Goal: Information Seeking & Learning: Find specific fact

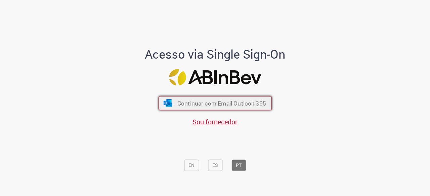
click at [224, 96] on button "Continuar com Email Outlook 365" at bounding box center [214, 103] width 113 height 14
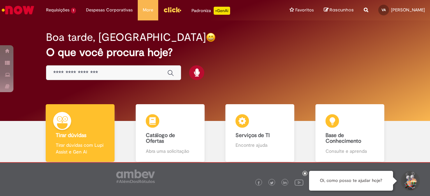
scroll to position [1, 0]
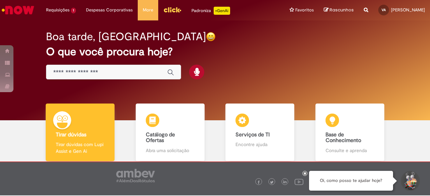
click at [79, 70] on input "Basta digitar aqui" at bounding box center [106, 73] width 107 height 8
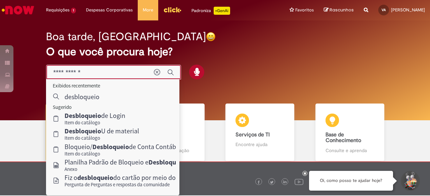
type input "**********"
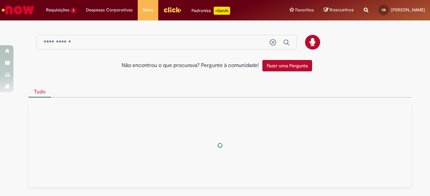
click at [173, 73] on div "Não encontrou o que procurava? Pergunte à comunidade! Fazer uma Pergunta" at bounding box center [214, 66] width 383 height 18
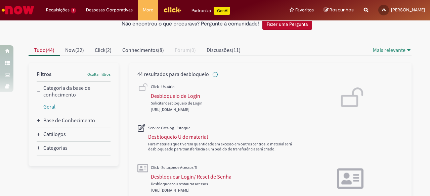
scroll to position [82, 0]
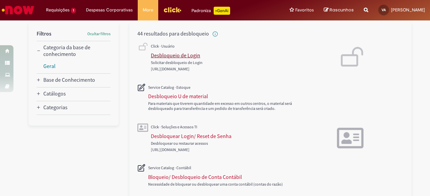
click at [164, 53] on div "Desbloqueio de Login" at bounding box center [175, 55] width 49 height 7
click at [186, 69] on span "[URL][DOMAIN_NAME]" at bounding box center [170, 68] width 39 height 5
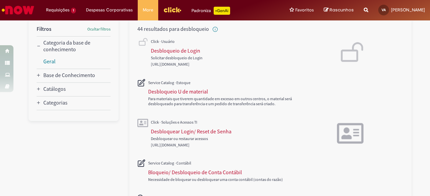
scroll to position [87, 0]
click at [187, 64] on span "[URL][DOMAIN_NAME]" at bounding box center [170, 63] width 39 height 5
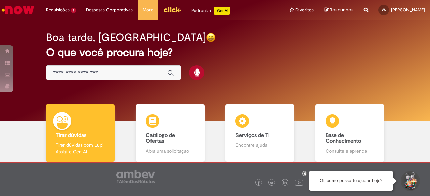
scroll to position [2, 0]
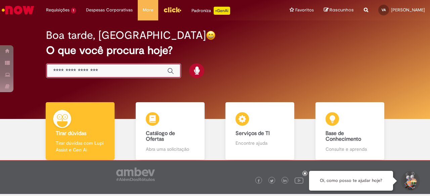
click at [112, 70] on input "Basta digitar aqui" at bounding box center [106, 71] width 107 height 8
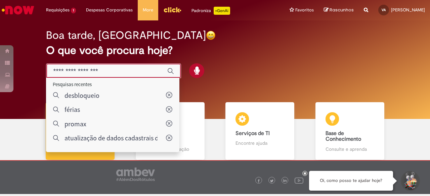
click at [112, 70] on input "Basta digitar aqui" at bounding box center [106, 71] width 107 height 8
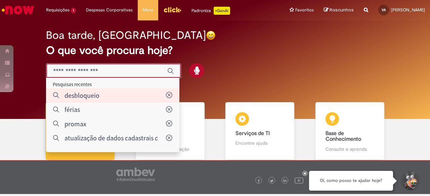
type input "**********"
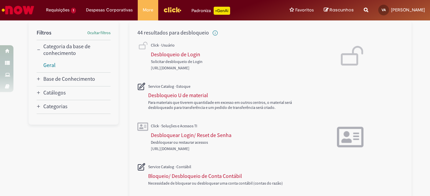
scroll to position [83, 0]
click at [182, 54] on div "Desbloqueio de Login" at bounding box center [175, 54] width 49 height 7
